Goal: Task Accomplishment & Management: Complete application form

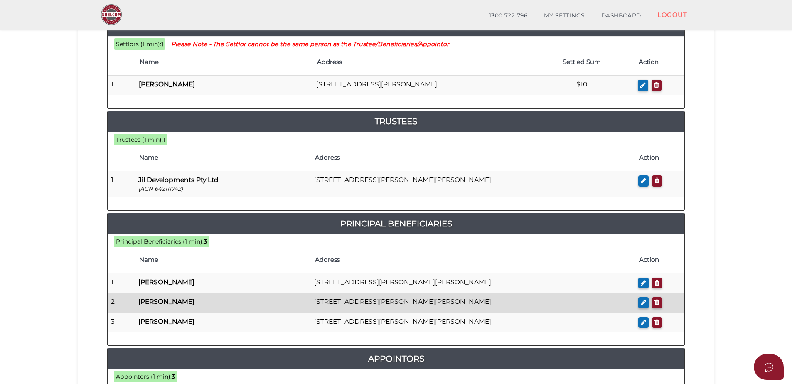
scroll to position [205, 0]
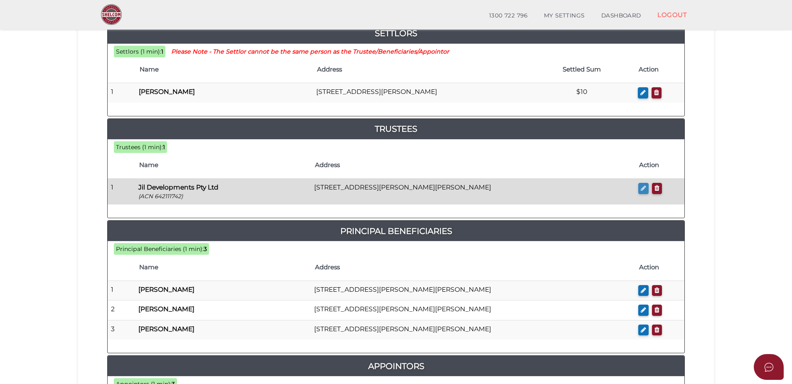
click at [643, 190] on icon "button" at bounding box center [643, 188] width 5 height 6
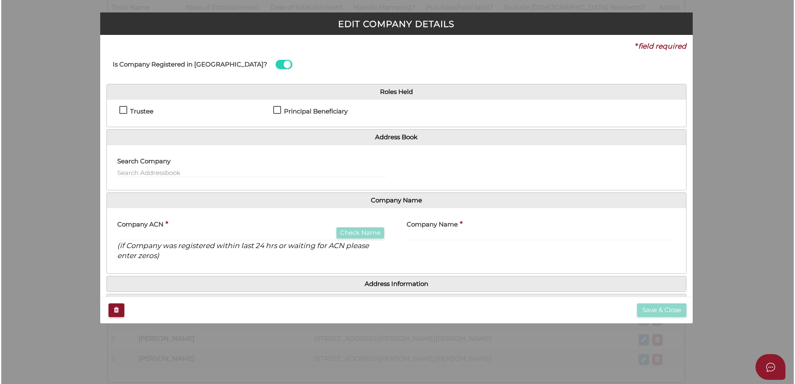
scroll to position [0, 0]
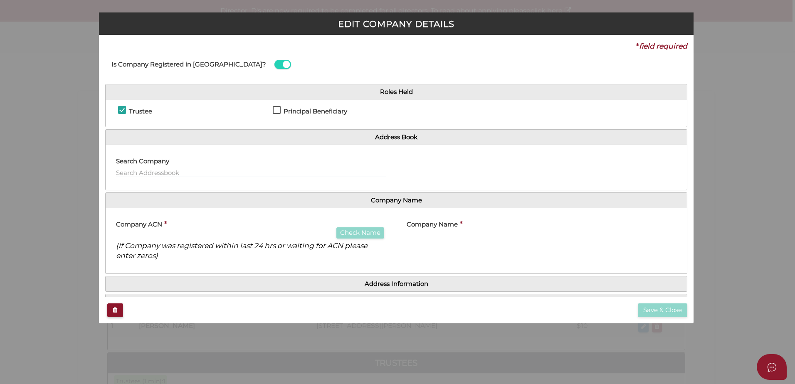
checkbox input "true"
type input "642111742"
type input "Jil Developments Pty Ltd"
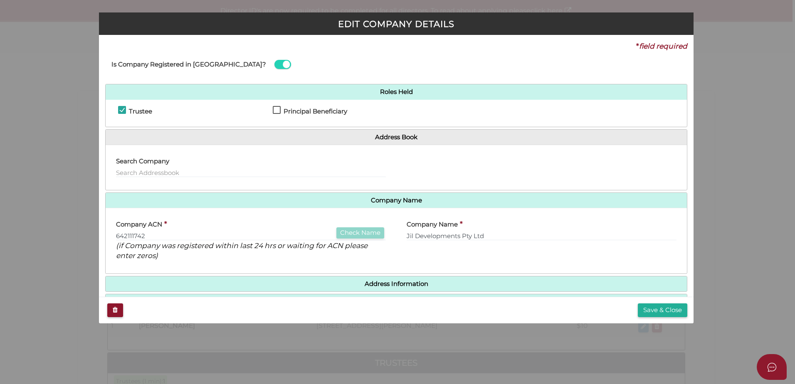
click at [157, 229] on label "Company ACN" at bounding box center [139, 222] width 46 height 17
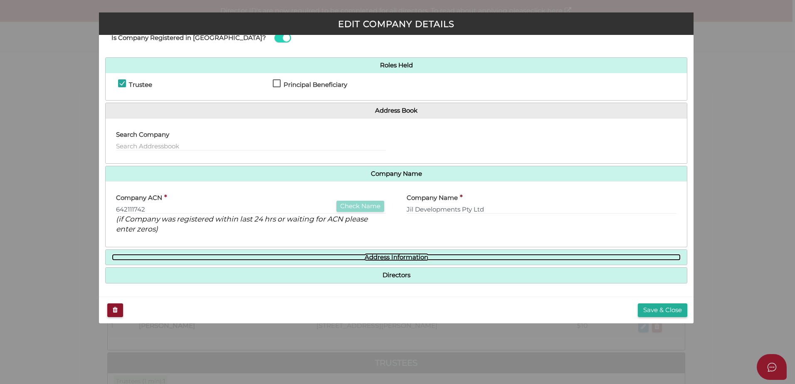
click at [398, 254] on link "Address Information" at bounding box center [396, 257] width 569 height 7
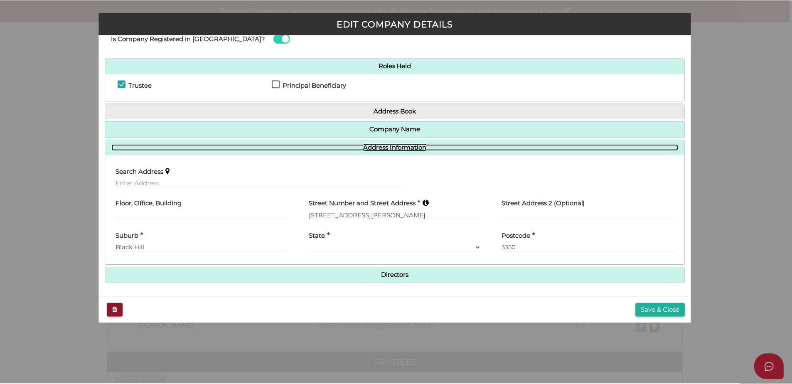
scroll to position [25, 0]
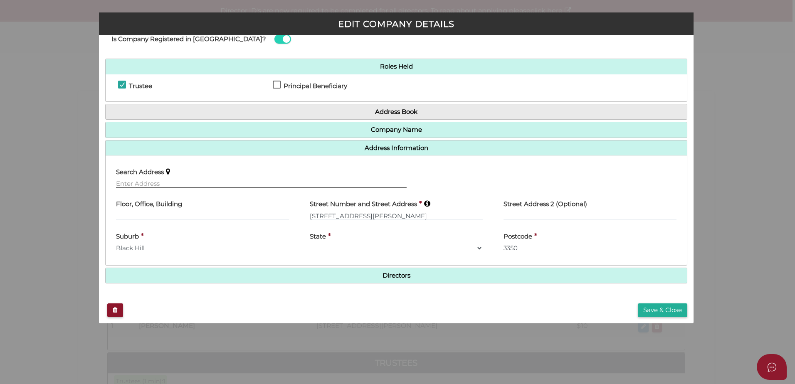
click at [187, 185] on input "text" at bounding box center [261, 183] width 291 height 9
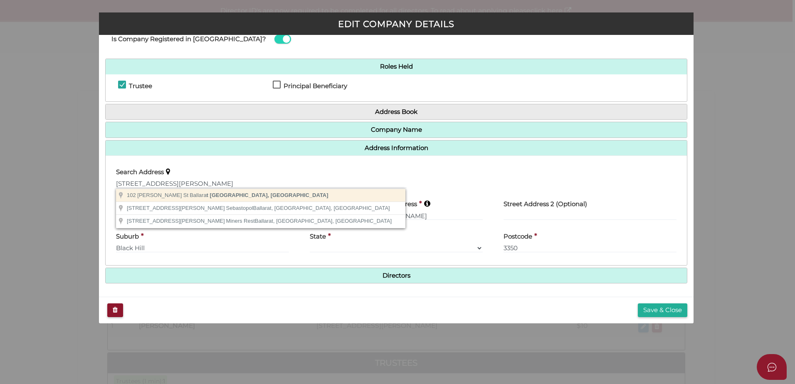
type input "102 Nelson St, Ballarat East VIC, Australia"
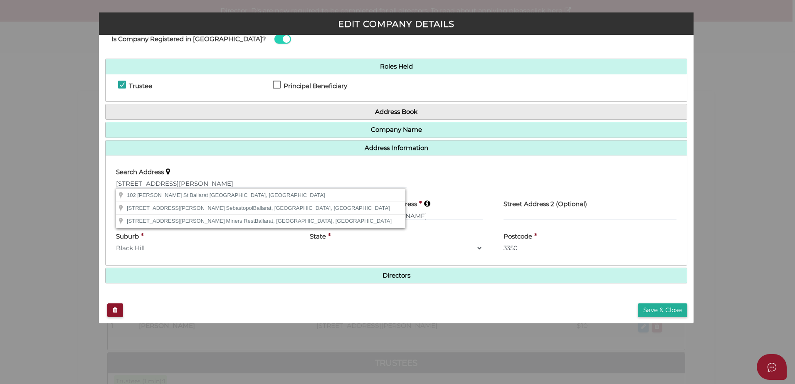
type input "[STREET_ADDRESS][PERSON_NAME]"
type input "[GEOGRAPHIC_DATA]"
select select "VIC"
type input "3350"
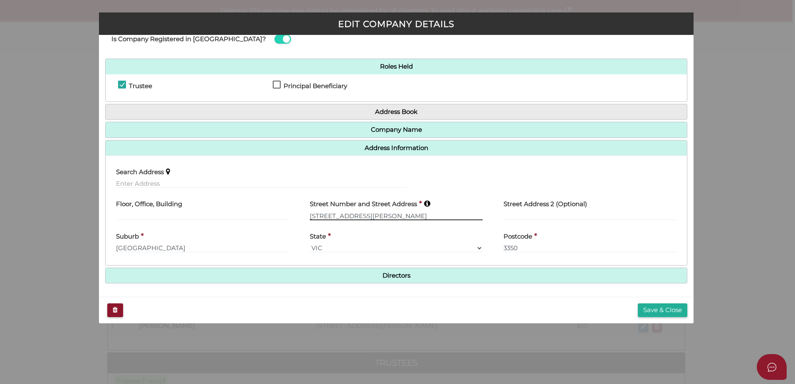
drag, startPoint x: 377, startPoint y: 217, endPoint x: 281, endPoint y: 207, distance: 96.9
click at [281, 207] on div "Floor, Office, Building Street Number and Street Address * 102 Nelson Street St…" at bounding box center [396, 211] width 581 height 32
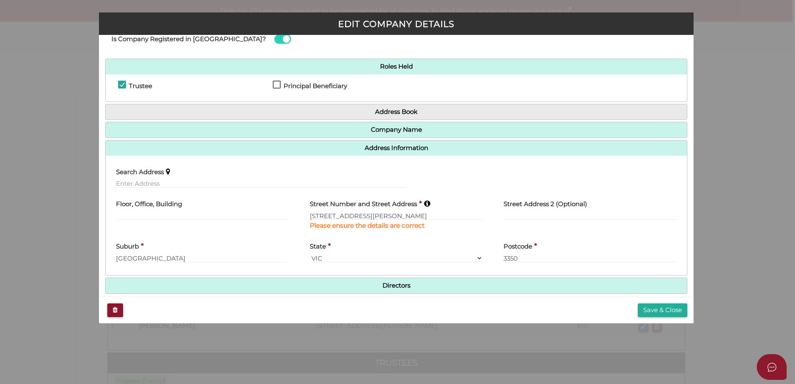
click at [493, 174] on div "Search Address" at bounding box center [396, 178] width 581 height 32
click at [476, 179] on div "Search Address" at bounding box center [396, 178] width 581 height 32
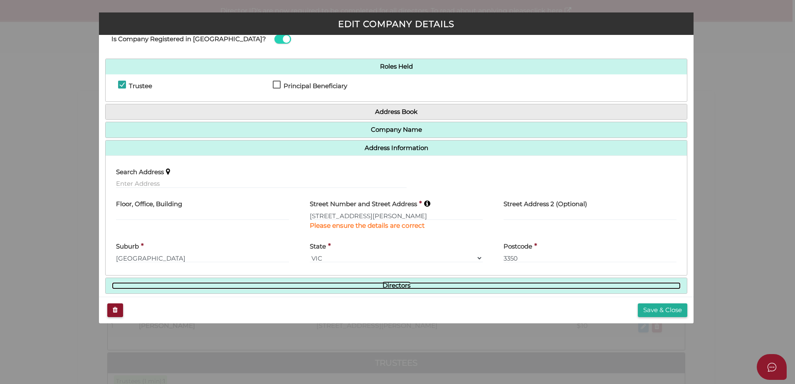
click at [386, 284] on link "Directors" at bounding box center [396, 285] width 569 height 7
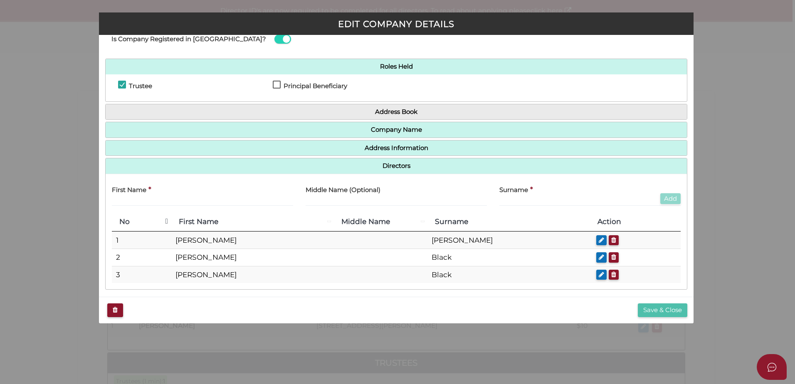
click at [669, 312] on button "Save & Close" at bounding box center [662, 310] width 49 height 14
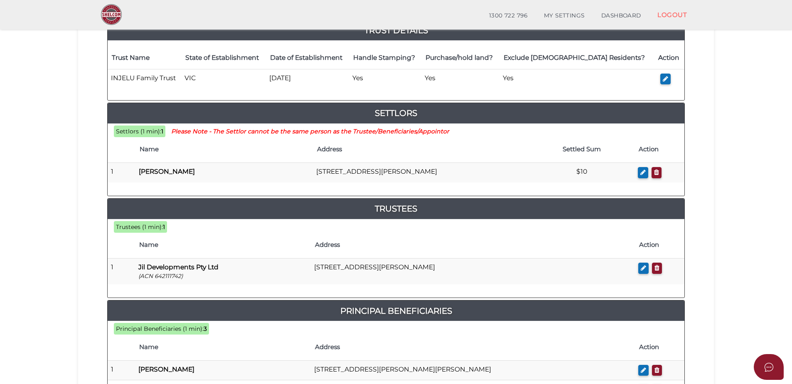
scroll to position [166, 0]
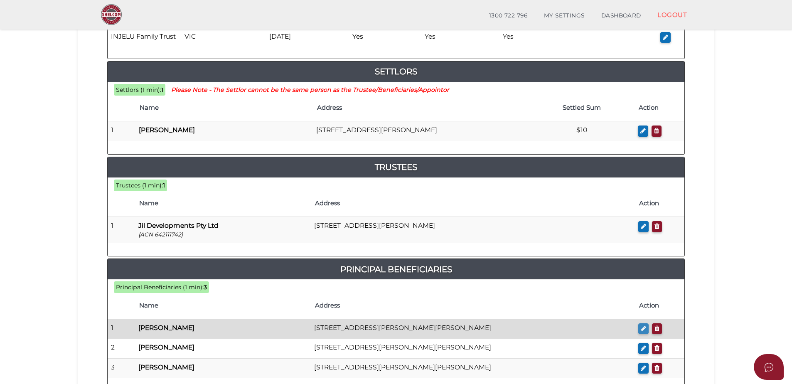
click at [641, 329] on button "button" at bounding box center [643, 328] width 10 height 11
checkbox input "true"
type input "Ines"
type input "Kallweit"
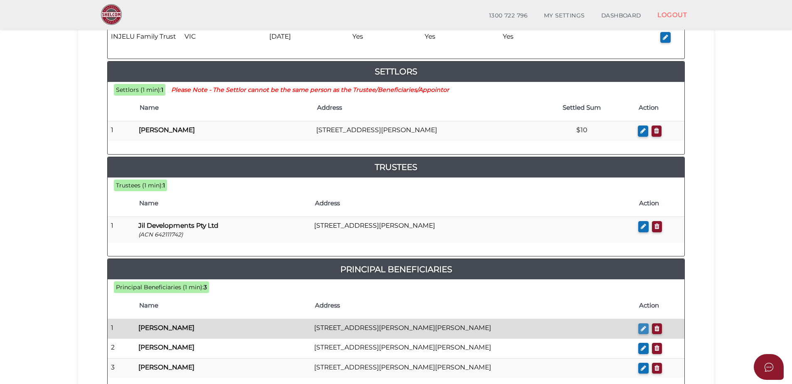
type input "[STREET_ADDRESS][PERSON_NAME]"
type input "Black Hill"
select select
type input "3350"
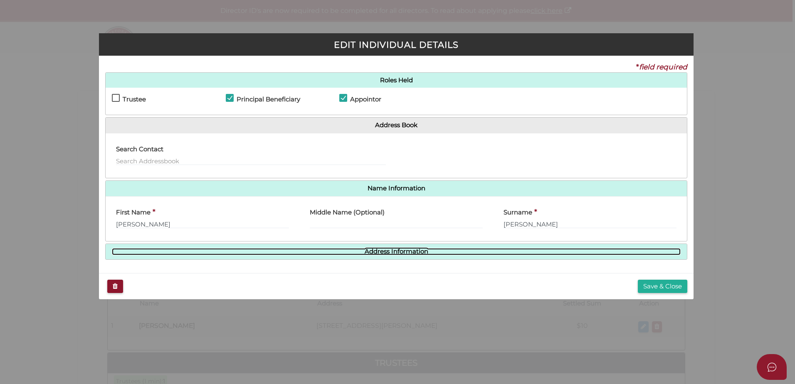
click at [412, 254] on link "Address Information" at bounding box center [396, 251] width 569 height 7
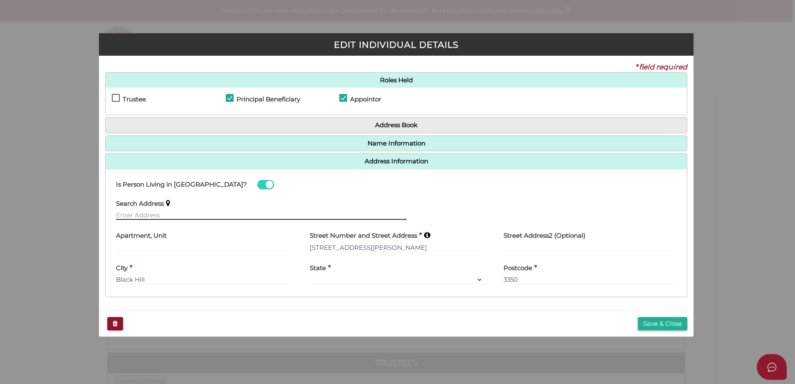
click at [155, 216] on input "text" at bounding box center [261, 215] width 291 height 9
paste input "[STREET_ADDRESS][PERSON_NAME]"
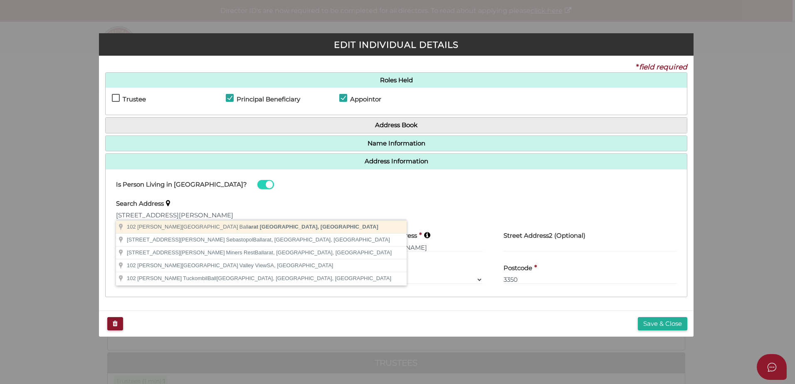
type input "[STREET_ADDRESS][PERSON_NAME]"
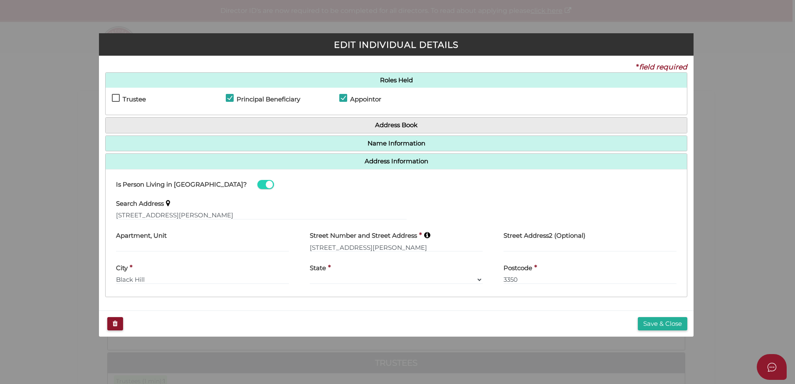
type input "[STREET_ADDRESS][PERSON_NAME]"
type input "[GEOGRAPHIC_DATA]"
select select "VIC"
type input "3350"
click at [660, 323] on button "Save & Close" at bounding box center [662, 324] width 49 height 14
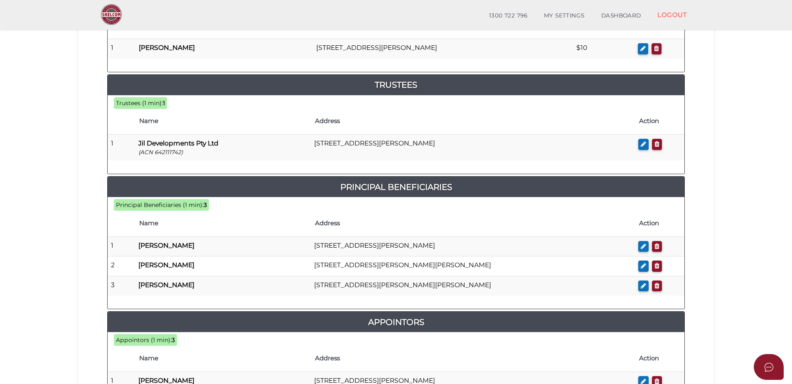
scroll to position [249, 0]
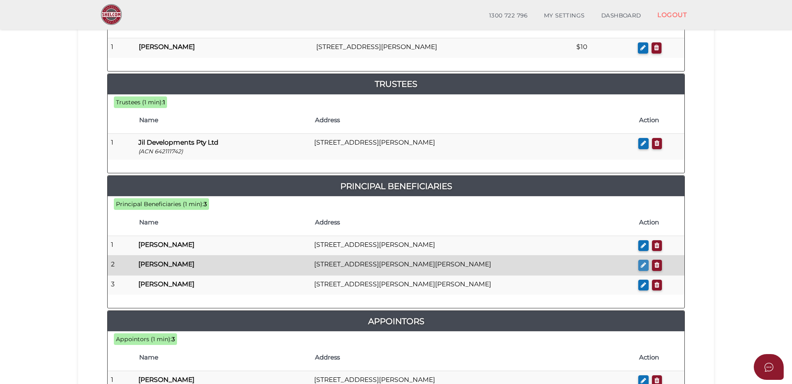
click at [639, 267] on button "button" at bounding box center [643, 265] width 10 height 11
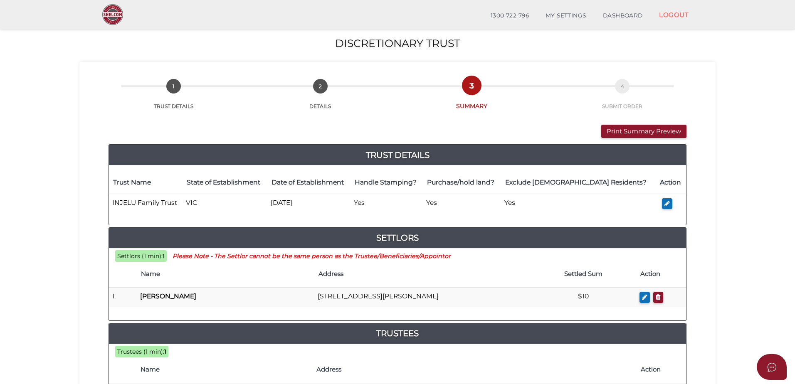
checkbox input "true"
type input "[PERSON_NAME]"
type input "Black"
type input "[STREET_ADDRESS][PERSON_NAME]"
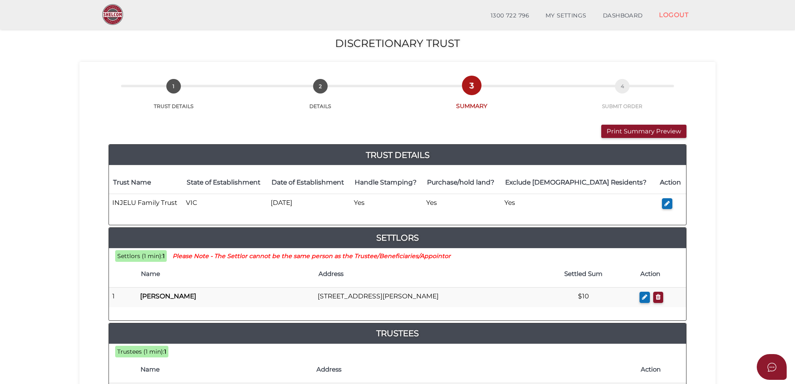
type input "Black Hill"
select select
type input "3350"
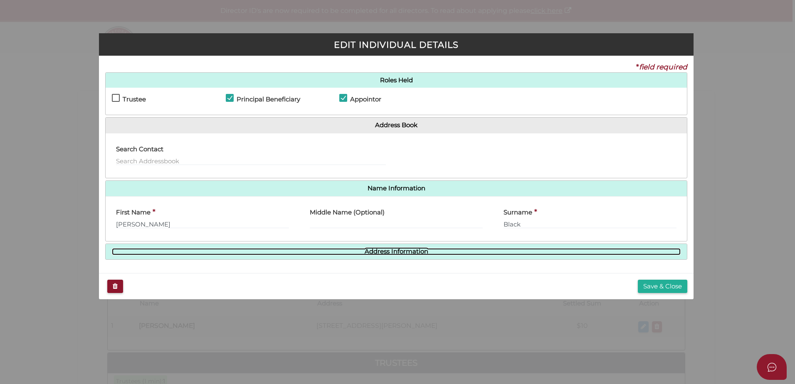
click at [356, 252] on link "Address Information" at bounding box center [396, 251] width 569 height 7
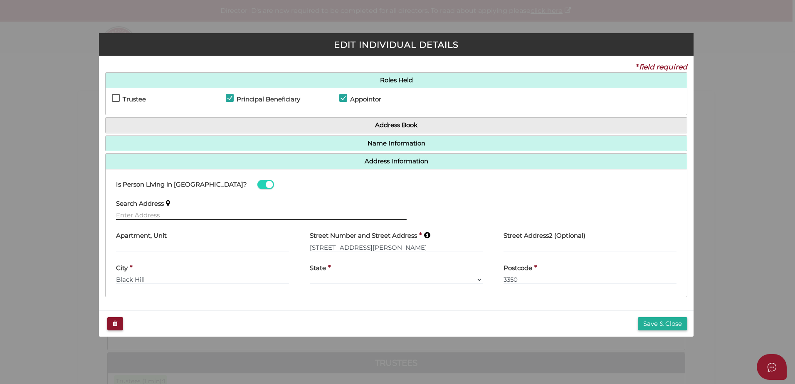
click at [179, 216] on input "text" at bounding box center [261, 215] width 291 height 9
paste input "[STREET_ADDRESS][PERSON_NAME]"
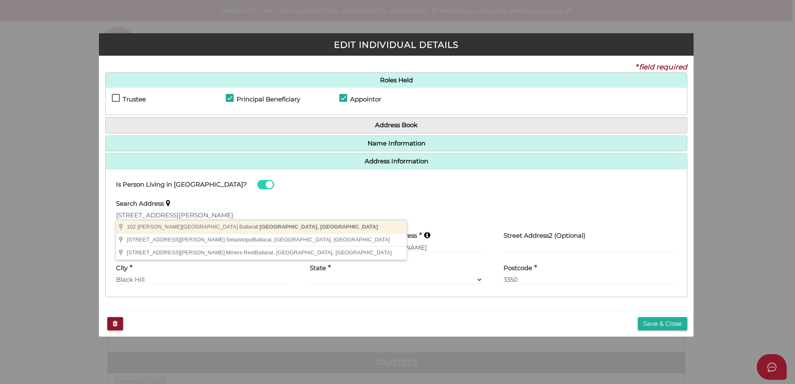
type input "[STREET_ADDRESS][PERSON_NAME]"
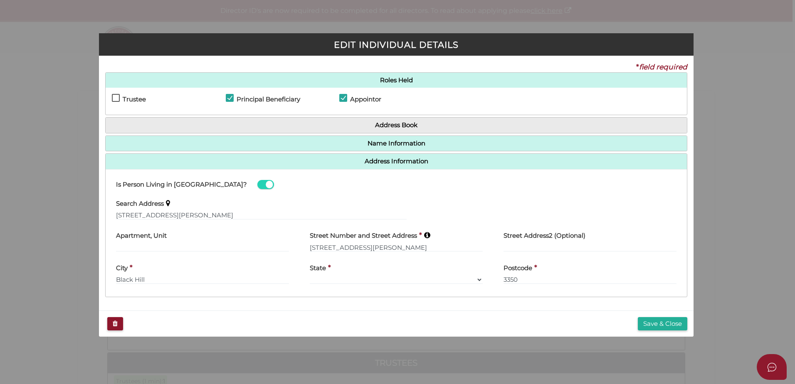
type input "[STREET_ADDRESS][PERSON_NAME]"
type input "[GEOGRAPHIC_DATA]"
select select "VIC"
type input "3350"
click at [648, 330] on button "Save & Close" at bounding box center [662, 324] width 49 height 14
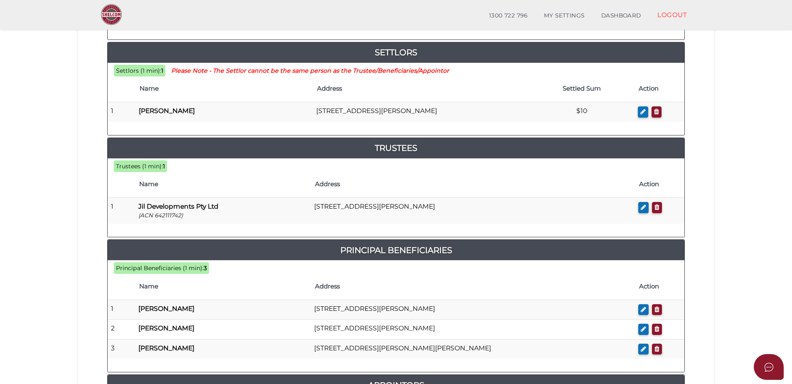
scroll to position [208, 0]
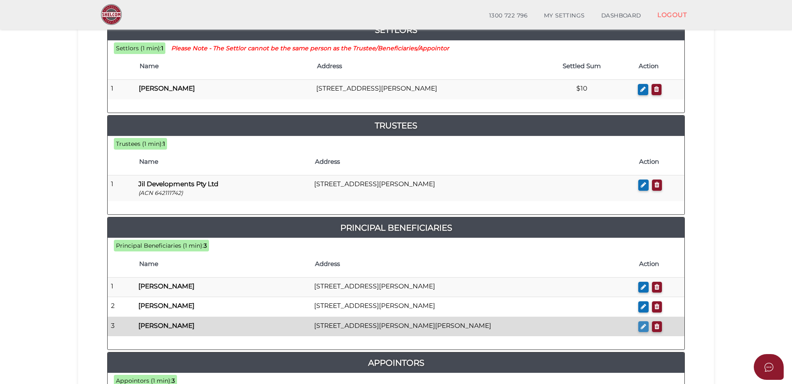
click at [641, 327] on button "button" at bounding box center [643, 326] width 10 height 11
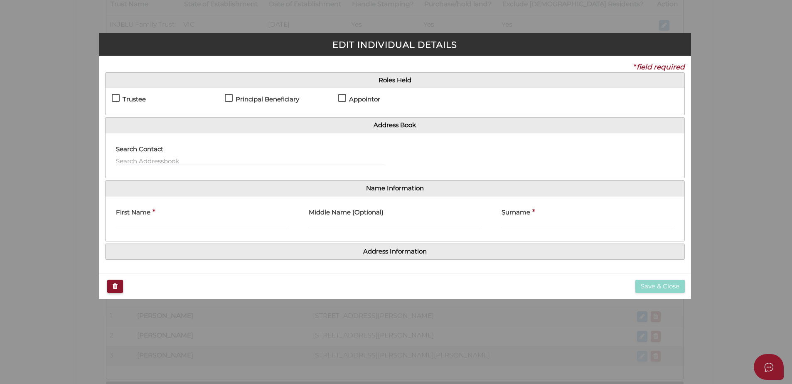
scroll to position [0, 0]
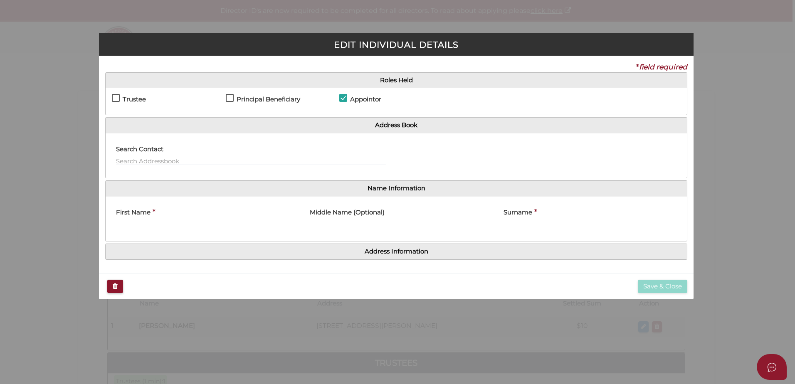
checkbox input "true"
type input "Lucas"
type input "Black"
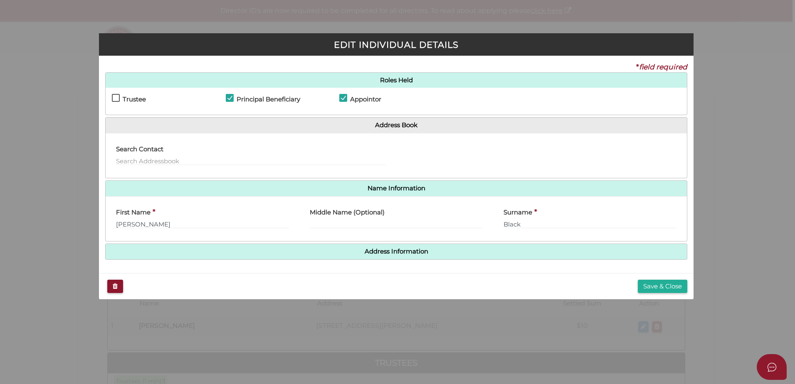
click at [372, 255] on h4 "Address Information" at bounding box center [396, 251] width 581 height 15
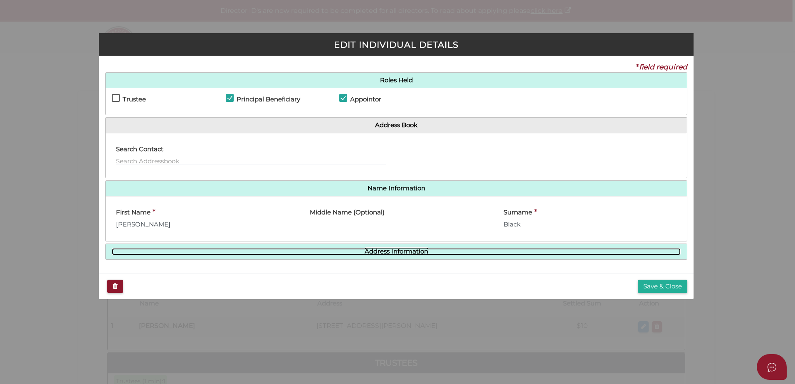
click at [390, 251] on link "Address Information" at bounding box center [396, 251] width 569 height 7
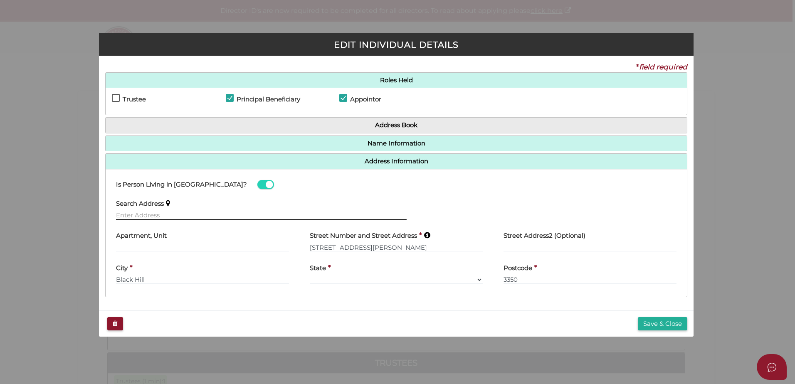
click at [176, 218] on input "text" at bounding box center [261, 215] width 291 height 9
paste input "[STREET_ADDRESS][PERSON_NAME]"
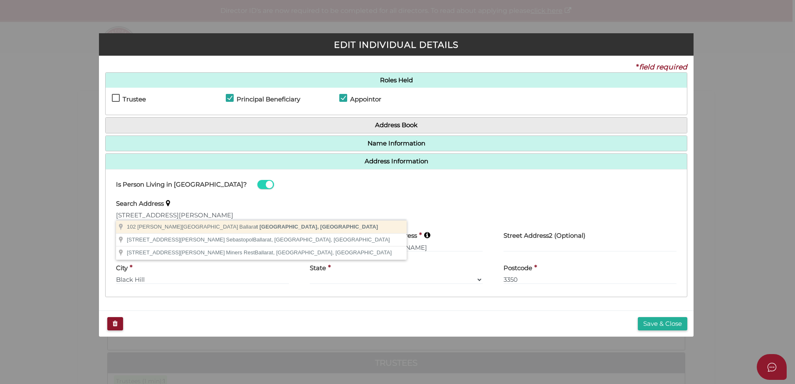
type input "[STREET_ADDRESS][PERSON_NAME]"
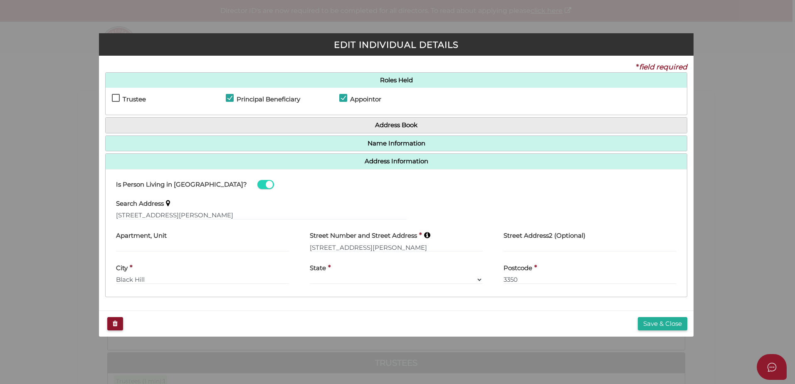
type input "[STREET_ADDRESS][PERSON_NAME]"
type input "[GEOGRAPHIC_DATA]"
select select "VIC"
type input "3350"
click at [651, 321] on button "Save & Close" at bounding box center [662, 324] width 49 height 14
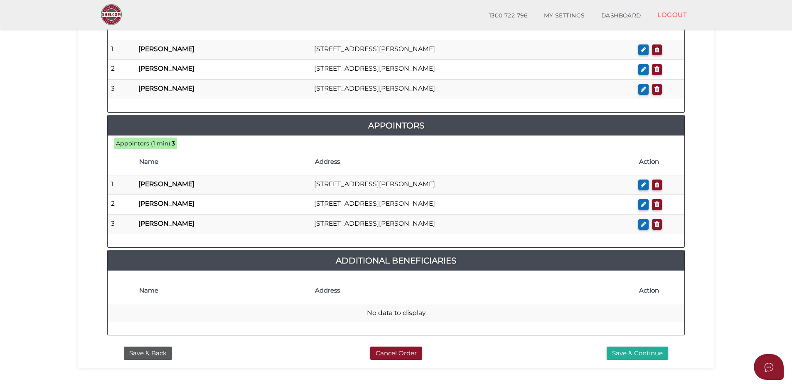
scroll to position [495, 0]
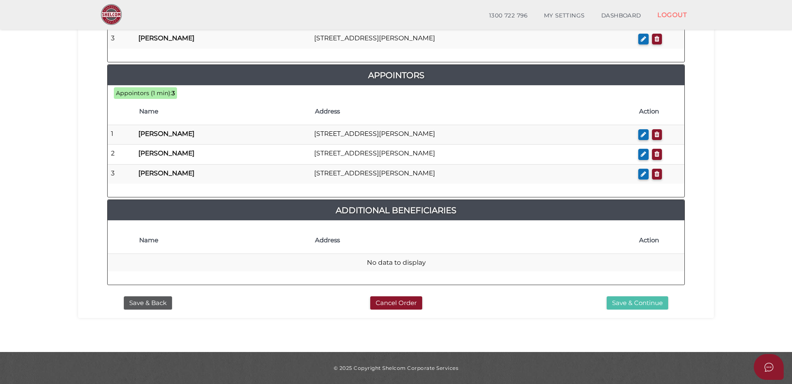
click at [633, 308] on button "Save & Continue" at bounding box center [638, 303] width 62 height 14
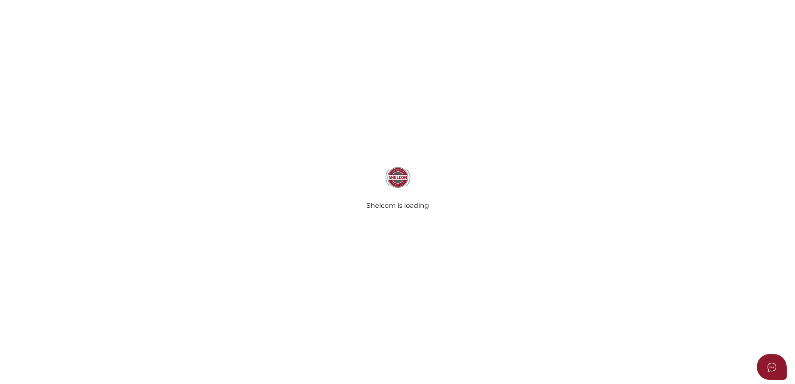
select select "Comb Binding"
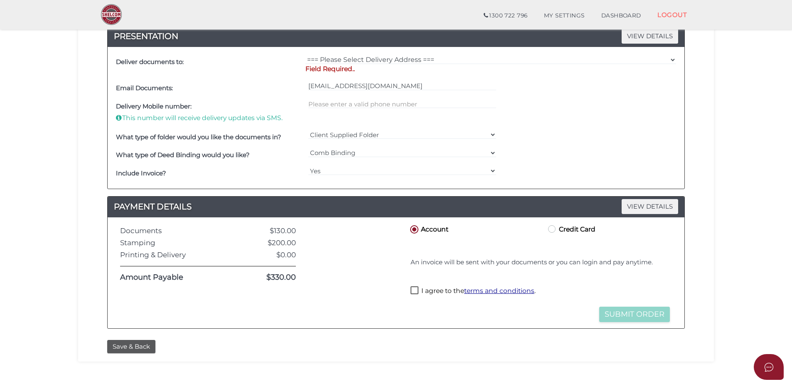
scroll to position [282, 0]
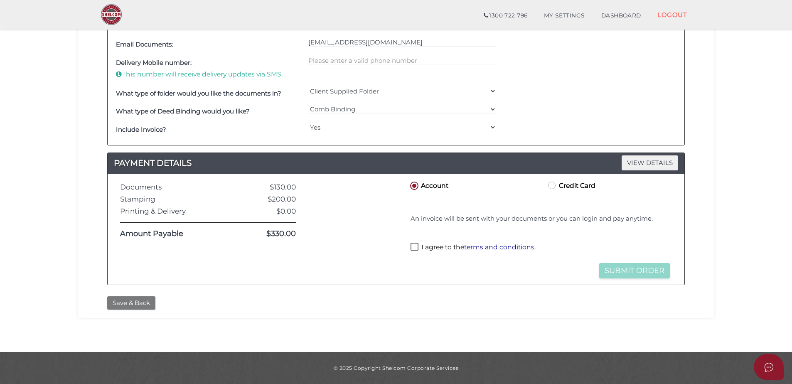
click at [138, 306] on button "Save & Back" at bounding box center [131, 303] width 48 height 14
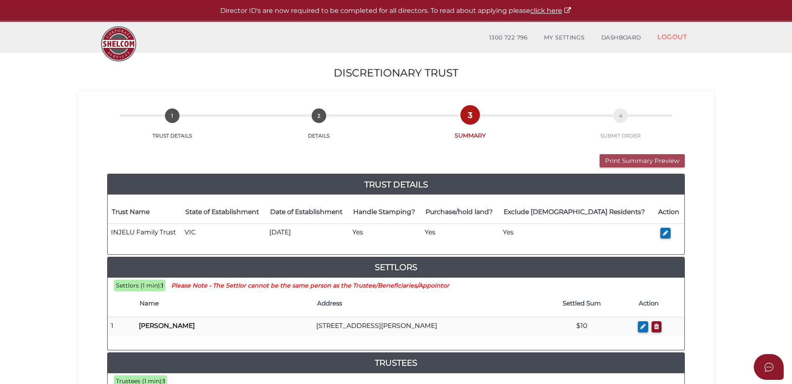
click at [655, 158] on button "Print Summary Preview" at bounding box center [642, 161] width 85 height 14
